Goal: Check status: Check status

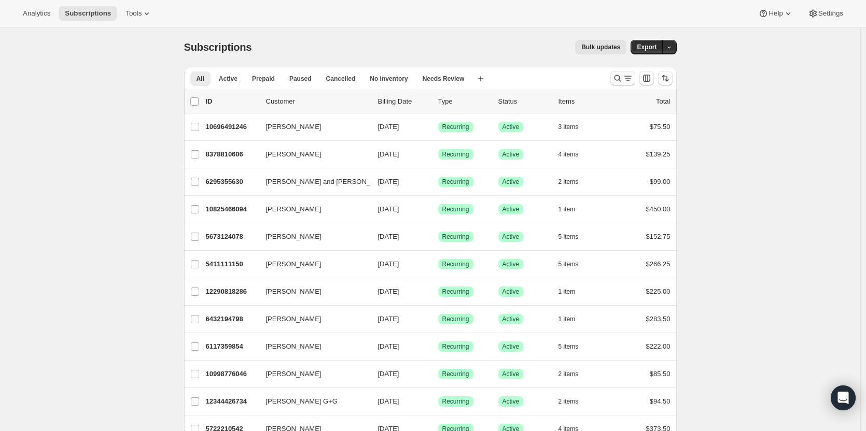
click at [620, 81] on icon "Search and filter results" at bounding box center [617, 78] width 10 height 10
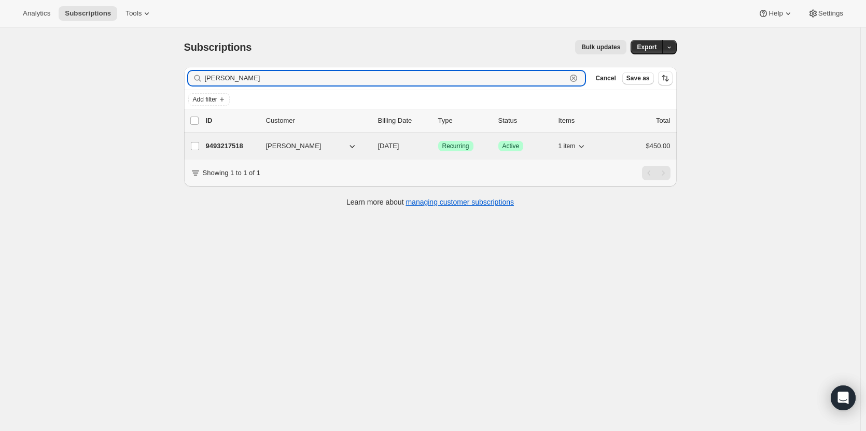
type input "[PERSON_NAME]"
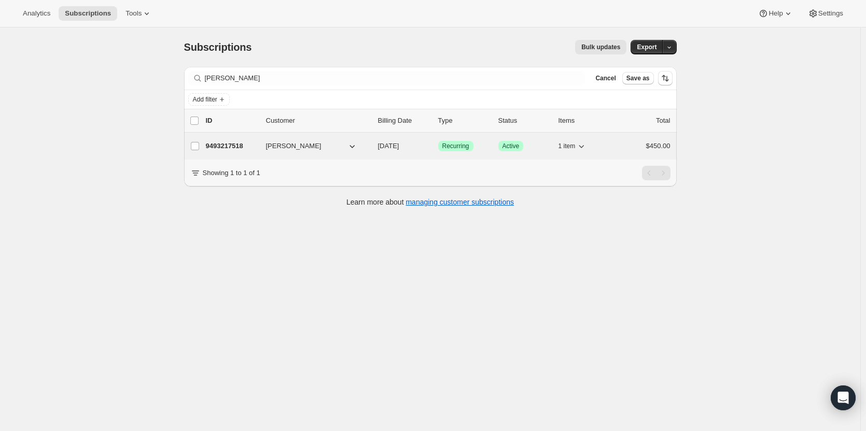
click at [237, 146] on p "9493217518" at bounding box center [232, 146] width 52 height 10
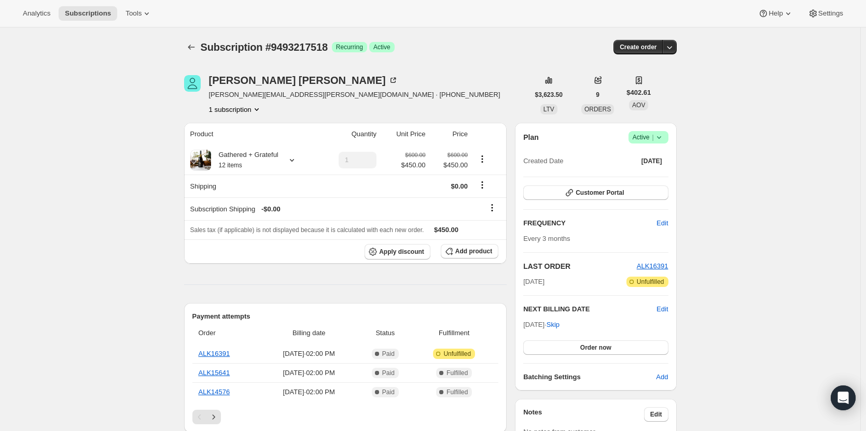
click at [261, 110] on icon "Product actions" at bounding box center [256, 109] width 10 height 10
click at [259, 109] on icon "Product actions" at bounding box center [257, 109] width 4 height 3
click at [294, 160] on icon at bounding box center [292, 160] width 10 height 10
click at [294, 159] on icon at bounding box center [292, 160] width 10 height 10
